Goal: Book appointment/travel/reservation

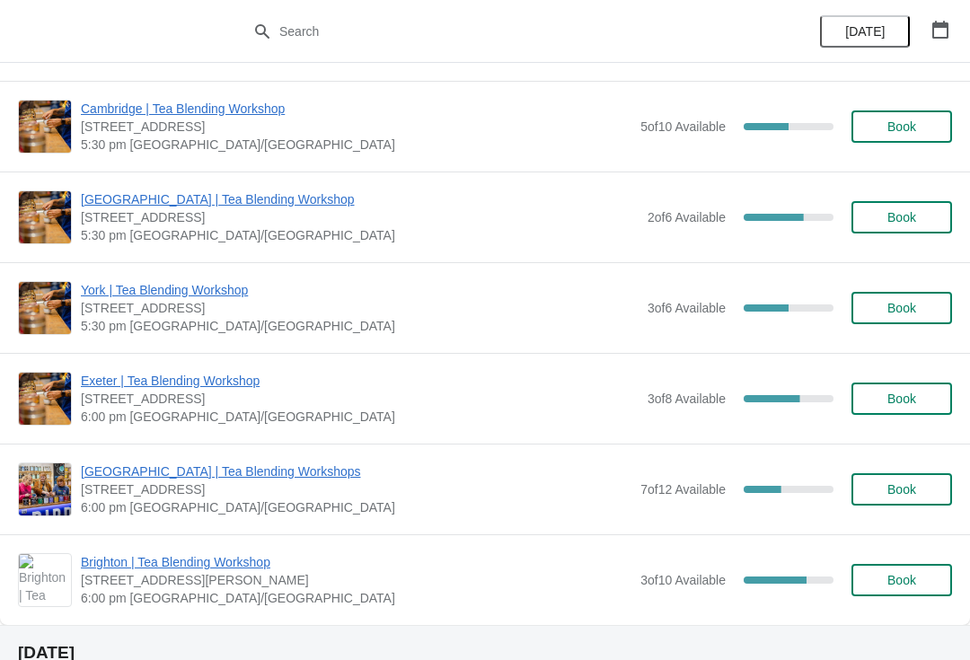
scroll to position [754, 0]
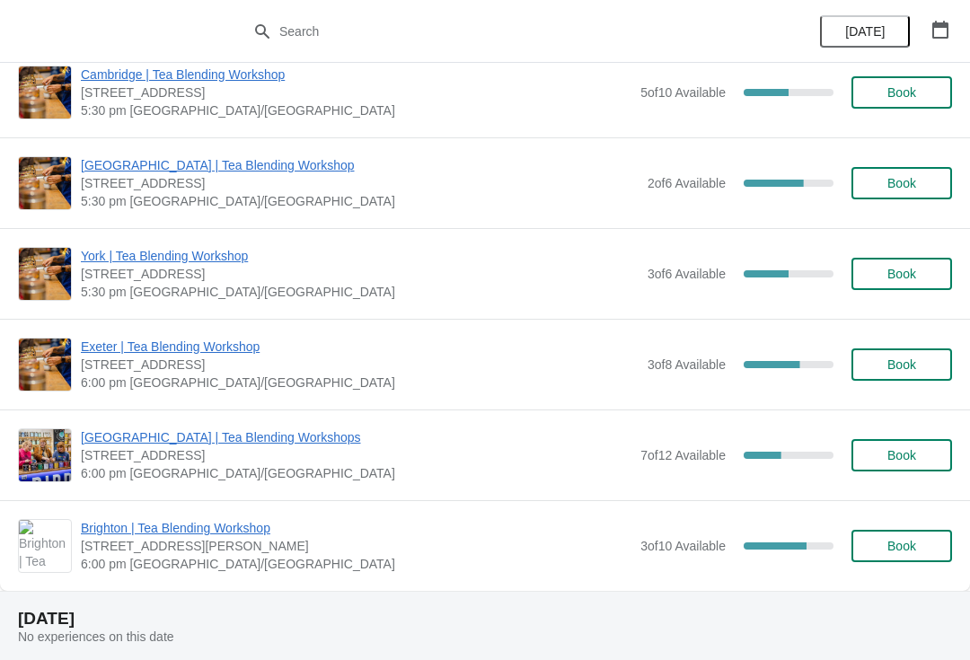
click at [948, 32] on icon "button" at bounding box center [940, 30] width 16 height 18
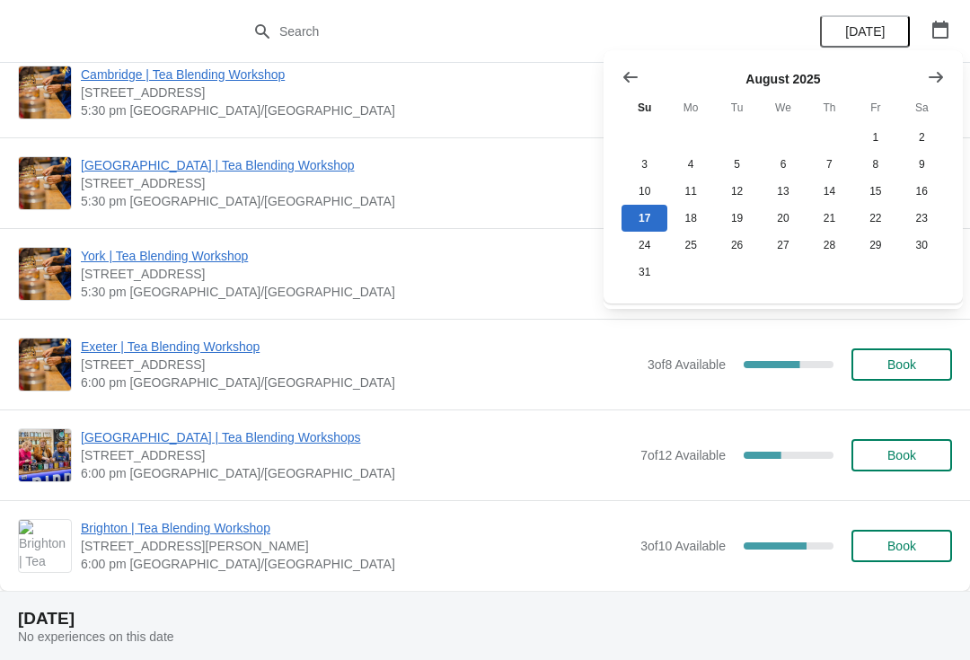
click at [941, 74] on icon "Show next month, September 2025" at bounding box center [936, 77] width 18 height 18
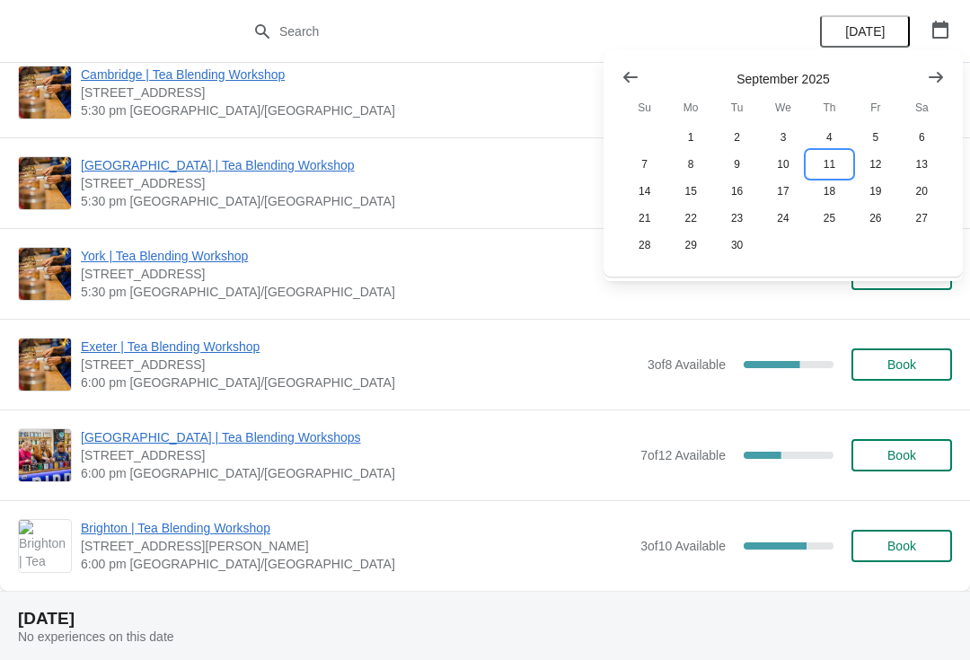
click at [837, 164] on button "11" at bounding box center [830, 164] width 46 height 27
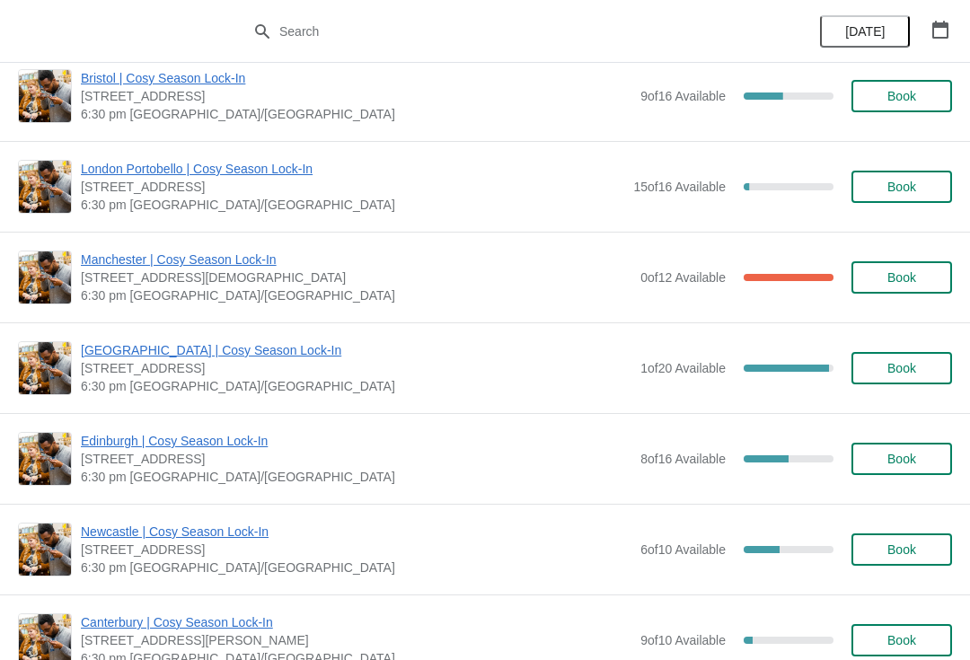
scroll to position [1117, 0]
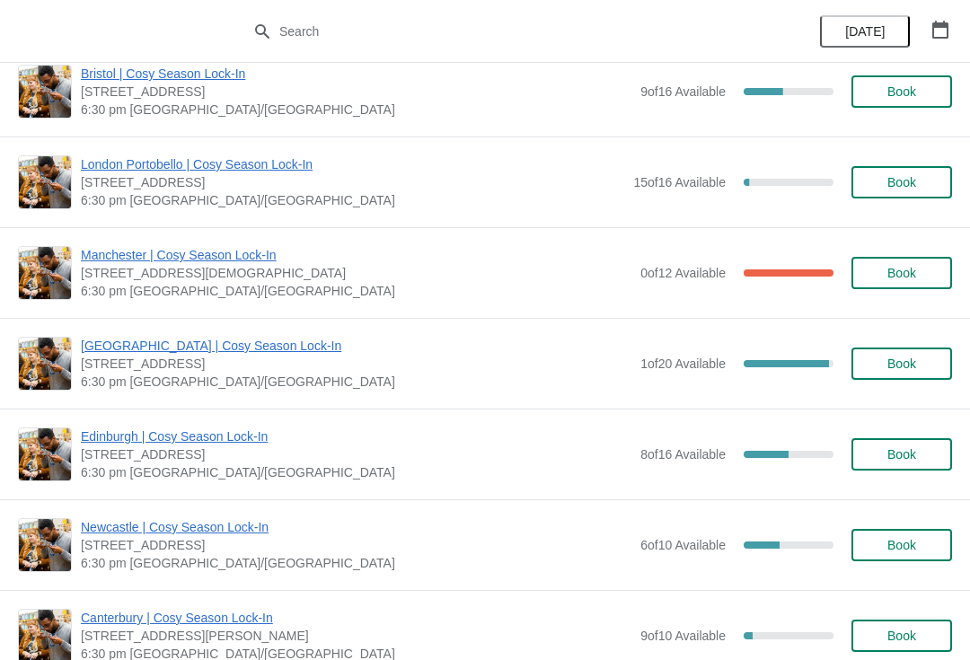
click at [919, 547] on span "Book" at bounding box center [902, 545] width 68 height 14
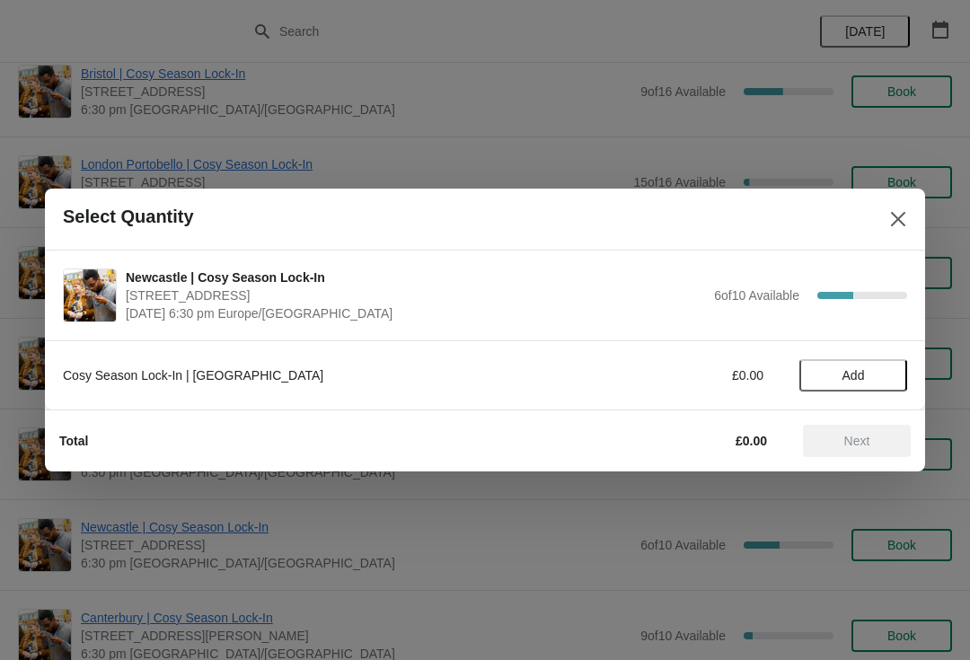
click at [852, 379] on span "Add" at bounding box center [854, 375] width 22 height 14
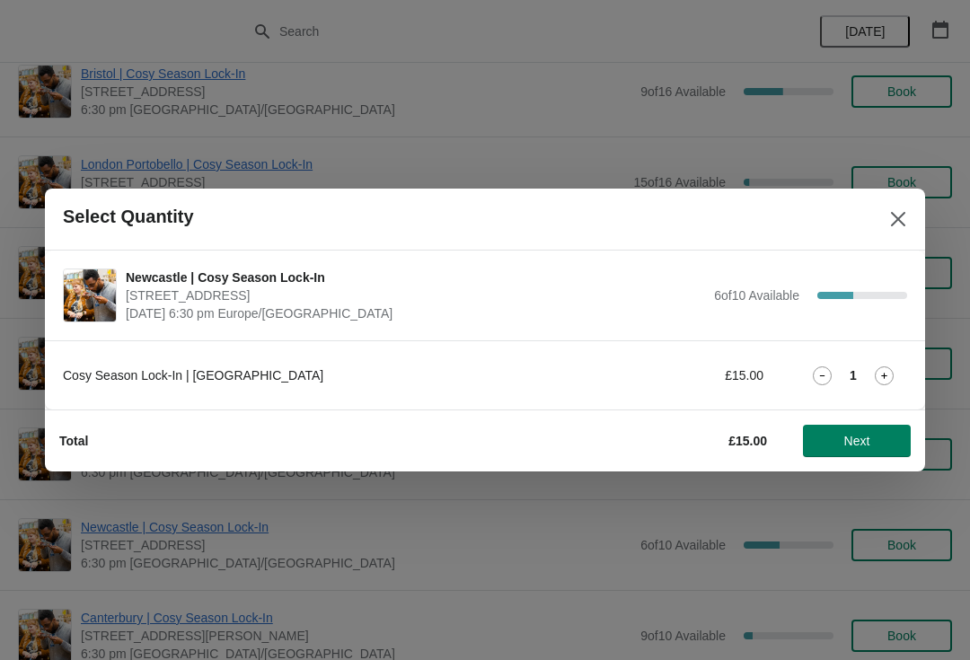
click at [864, 437] on span "Next" at bounding box center [857, 441] width 26 height 14
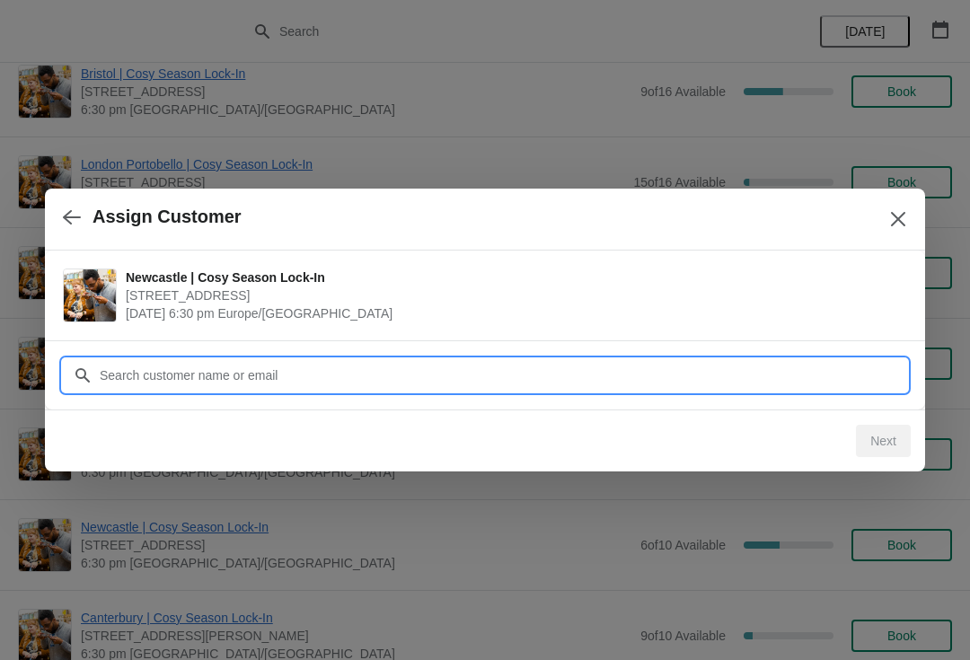
click at [788, 375] on input "Customer" at bounding box center [503, 375] width 808 height 32
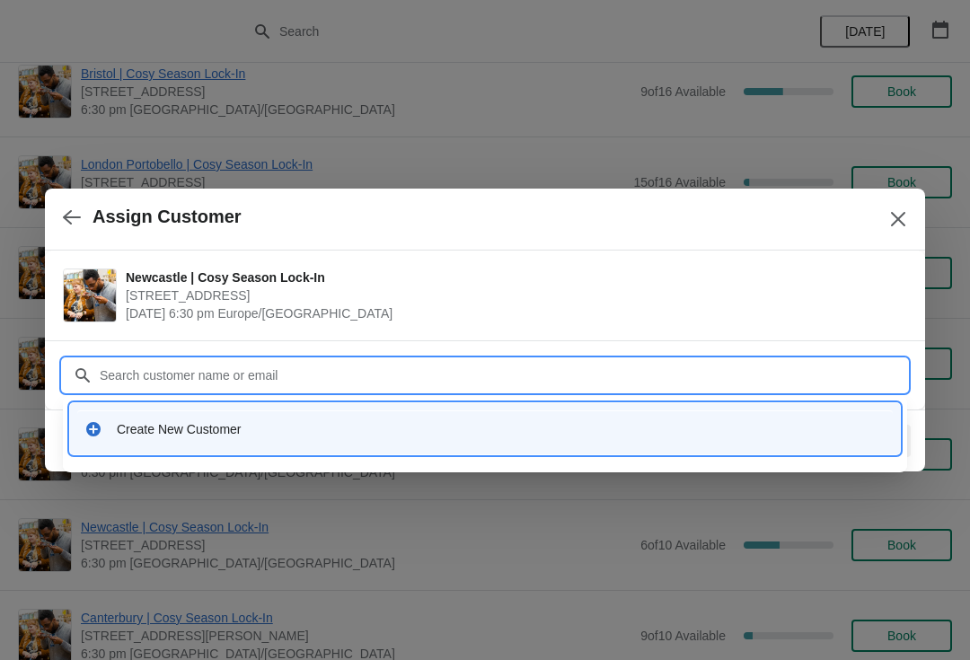
click at [218, 429] on div "Create New Customer" at bounding box center [501, 429] width 769 height 18
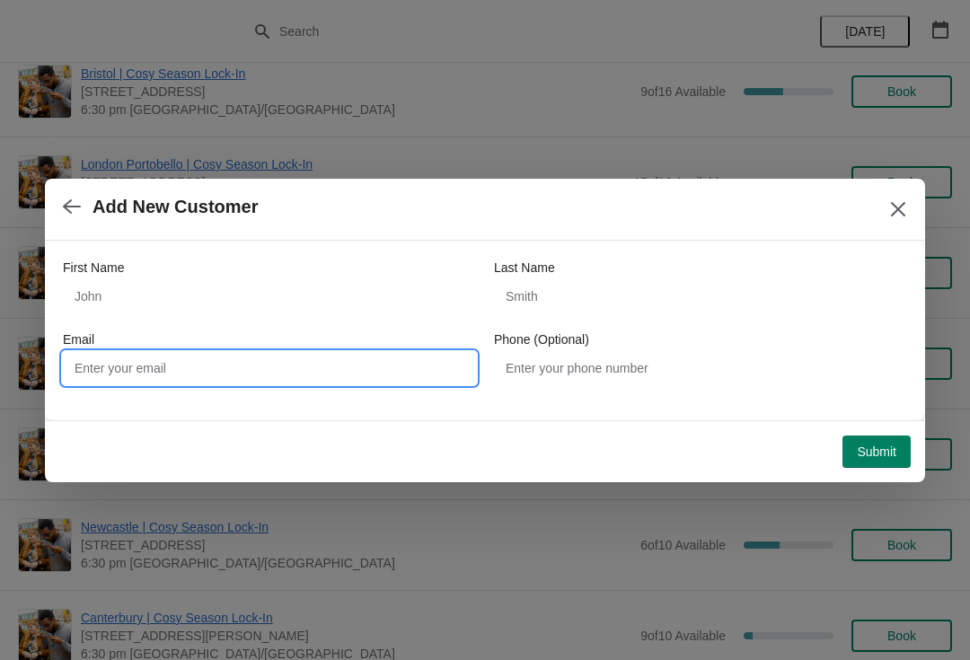
click at [294, 360] on input "Email" at bounding box center [269, 368] width 413 height 32
type input "[EMAIL_ADDRESS][DOMAIN_NAME]"
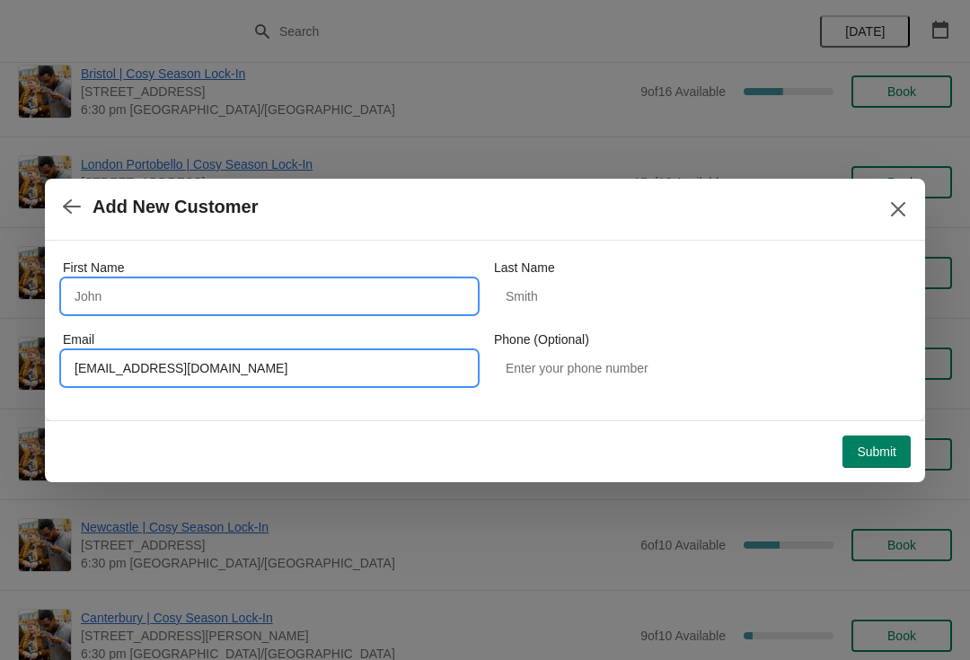
click at [340, 287] on input "First Name" at bounding box center [269, 296] width 413 height 32
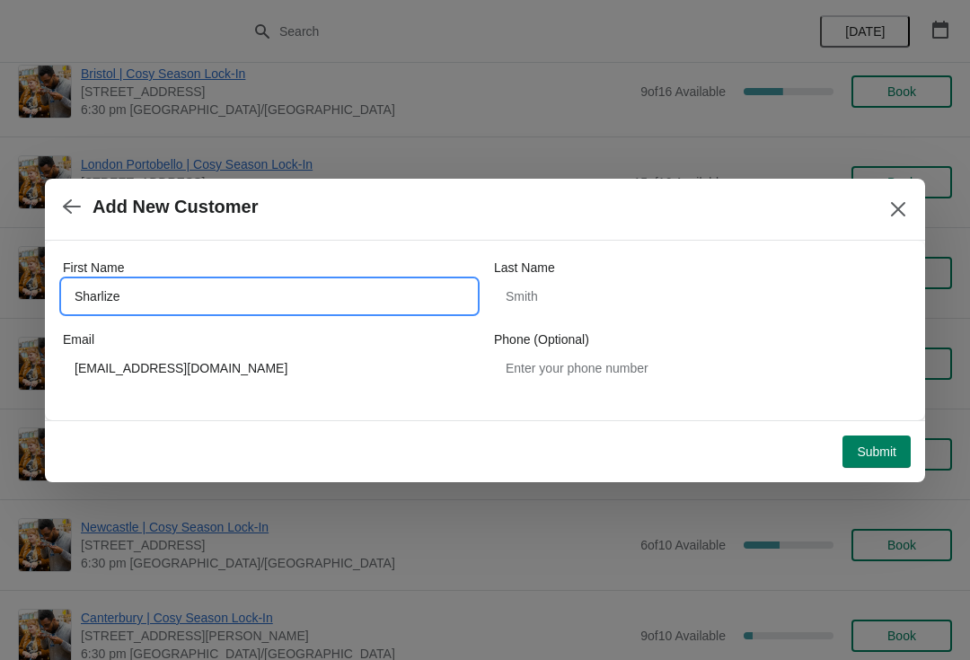
type input "Sharlize"
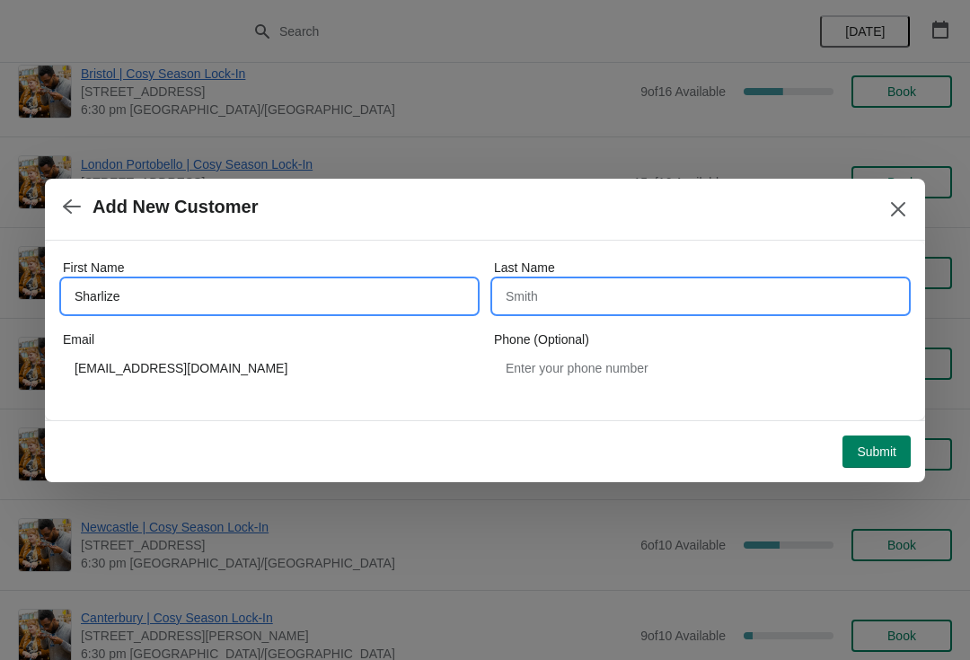
click at [636, 305] on input "Last Name" at bounding box center [700, 296] width 413 height 32
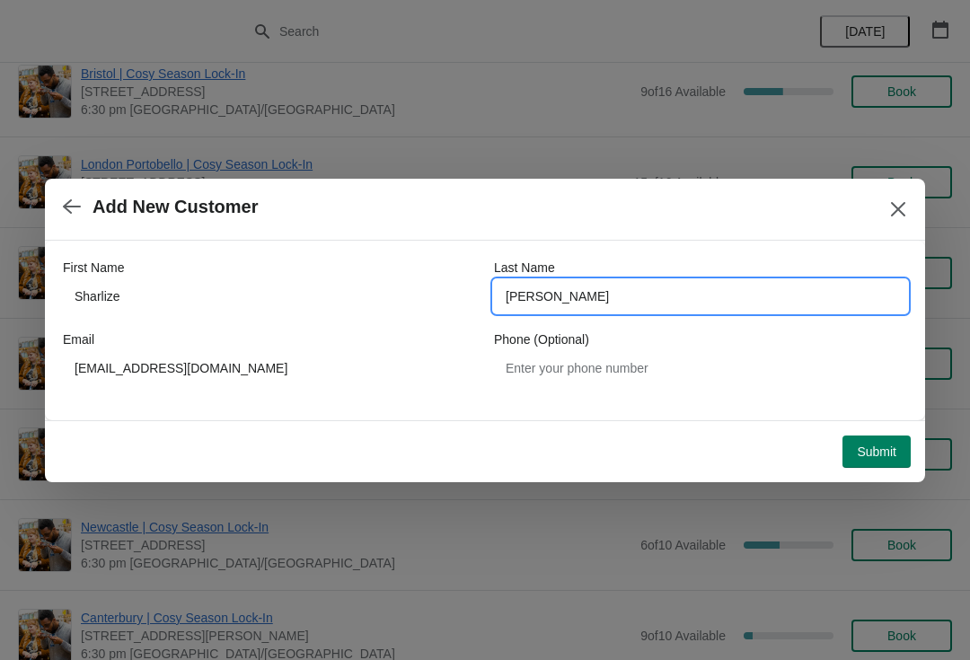
type input "[PERSON_NAME]"
click at [896, 451] on span "Submit" at bounding box center [877, 452] width 40 height 14
